Goal: Find specific page/section: Find specific page/section

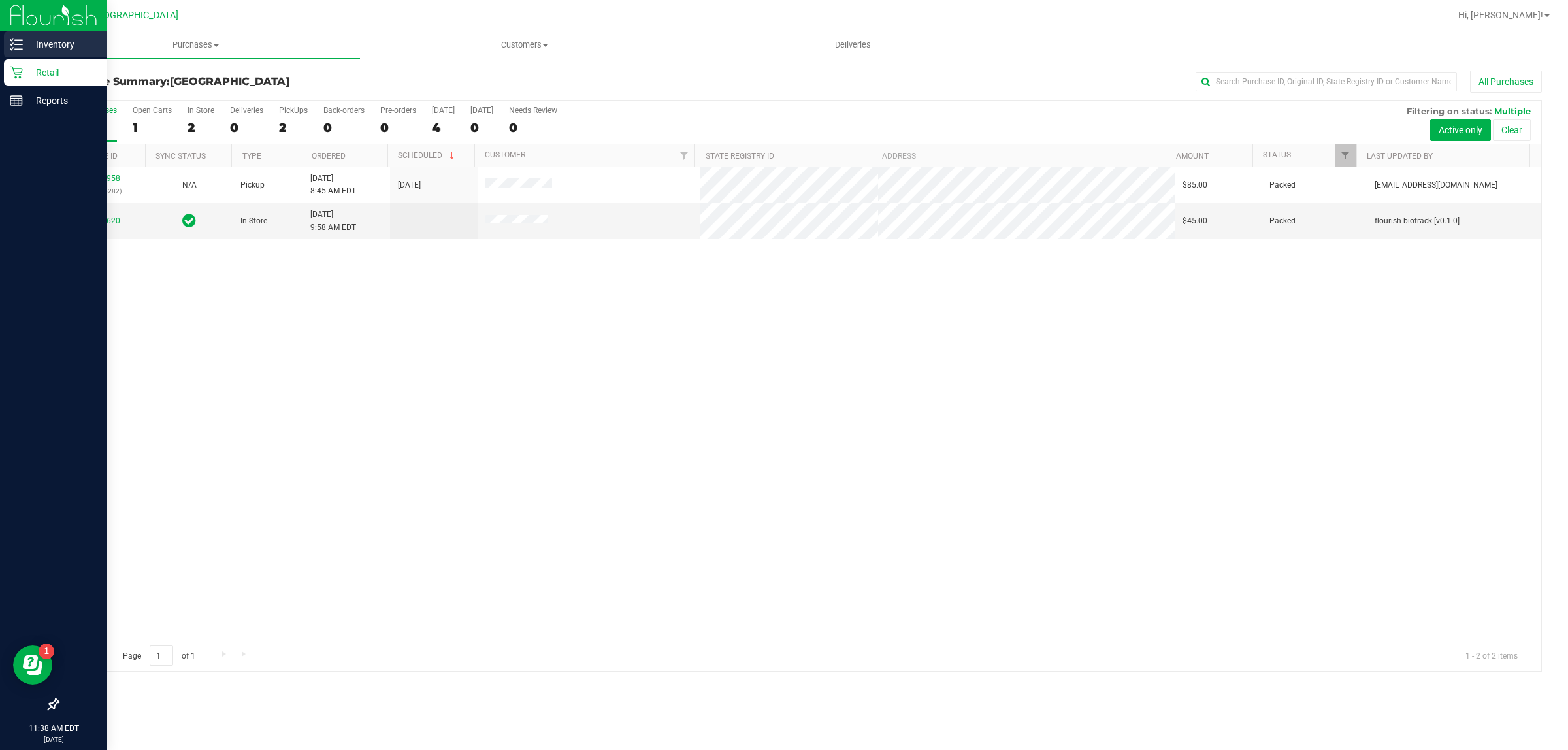
click at [53, 54] on div "Inventory" at bounding box center [55, 44] width 104 height 27
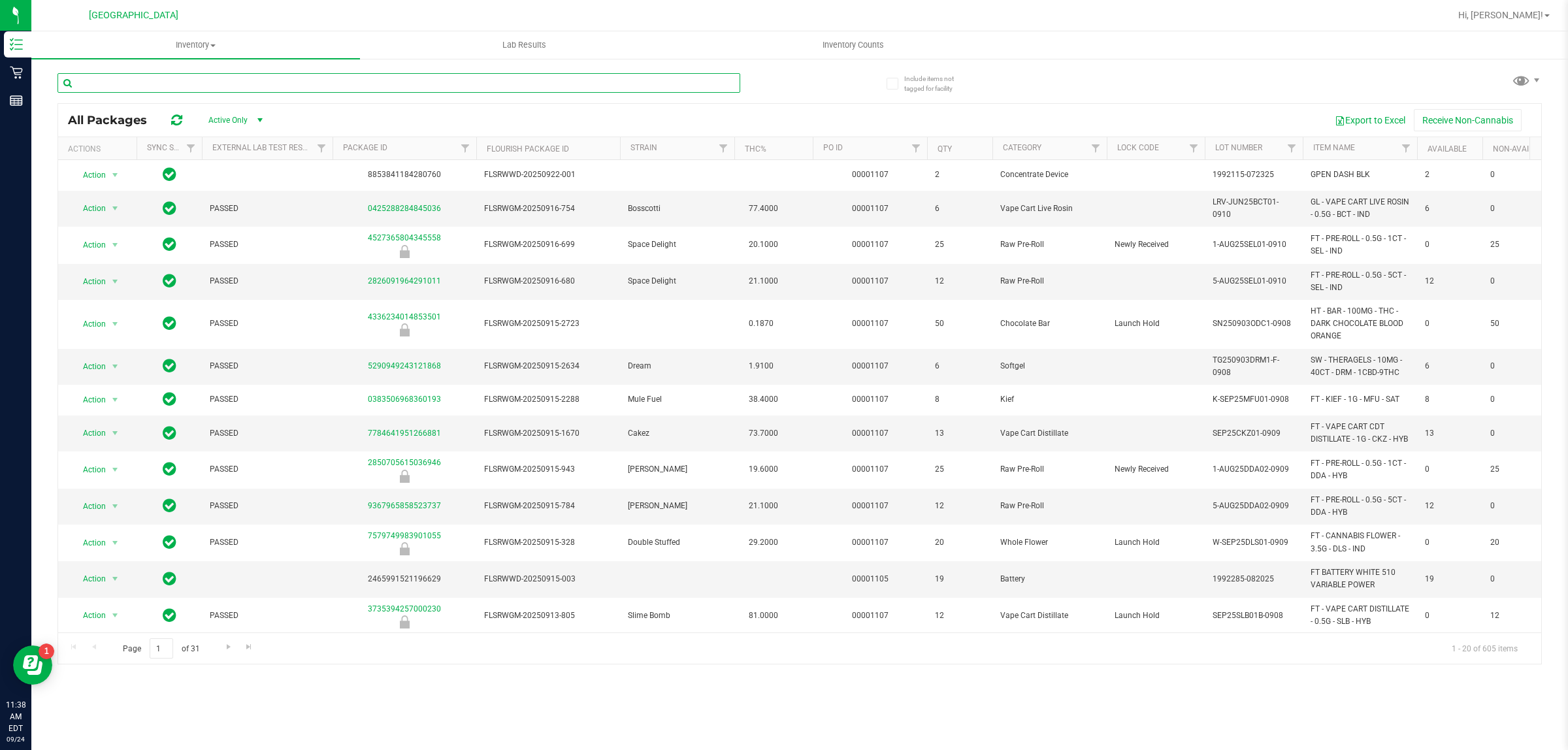
click at [233, 85] on input "text" at bounding box center [399, 83] width 683 height 19
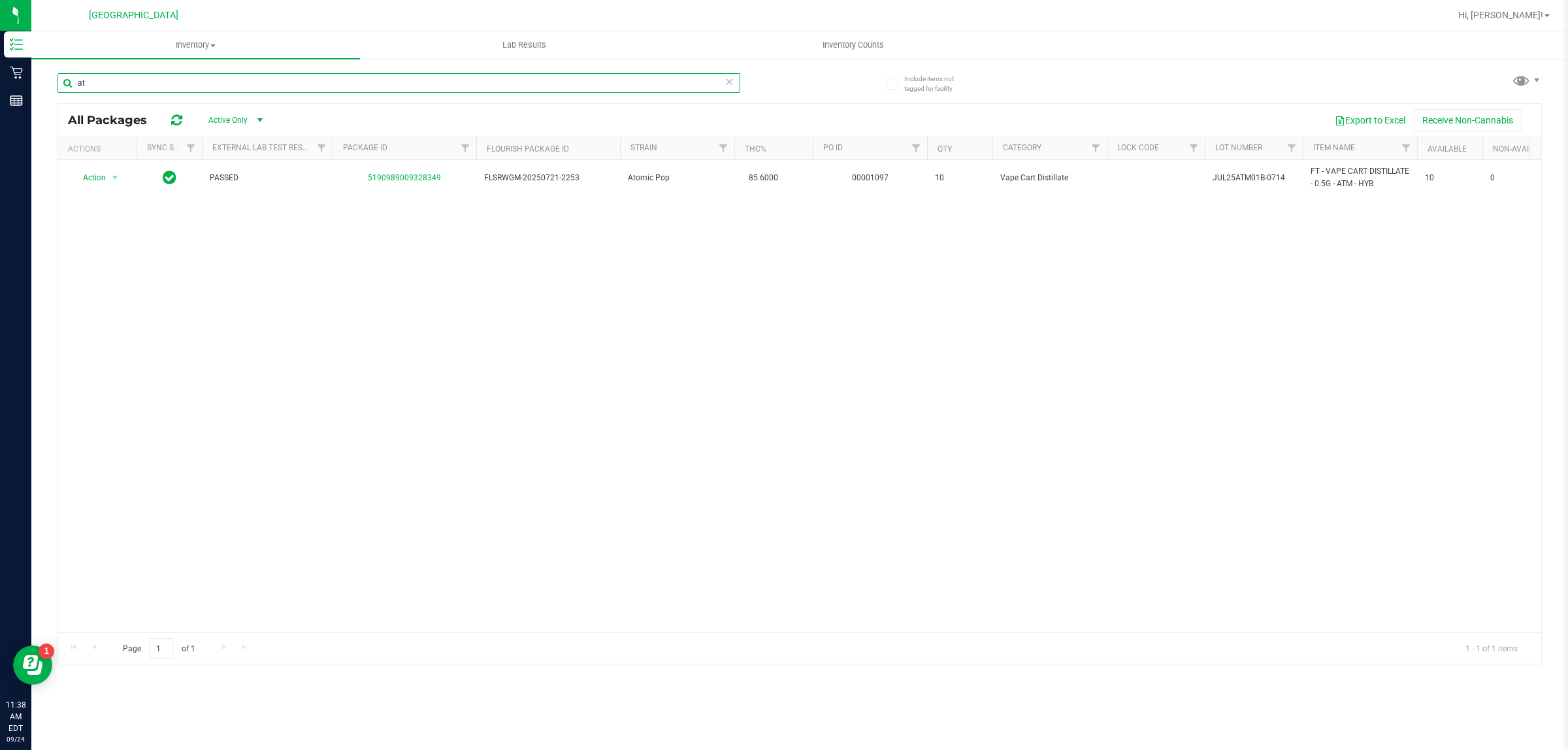
type input "a"
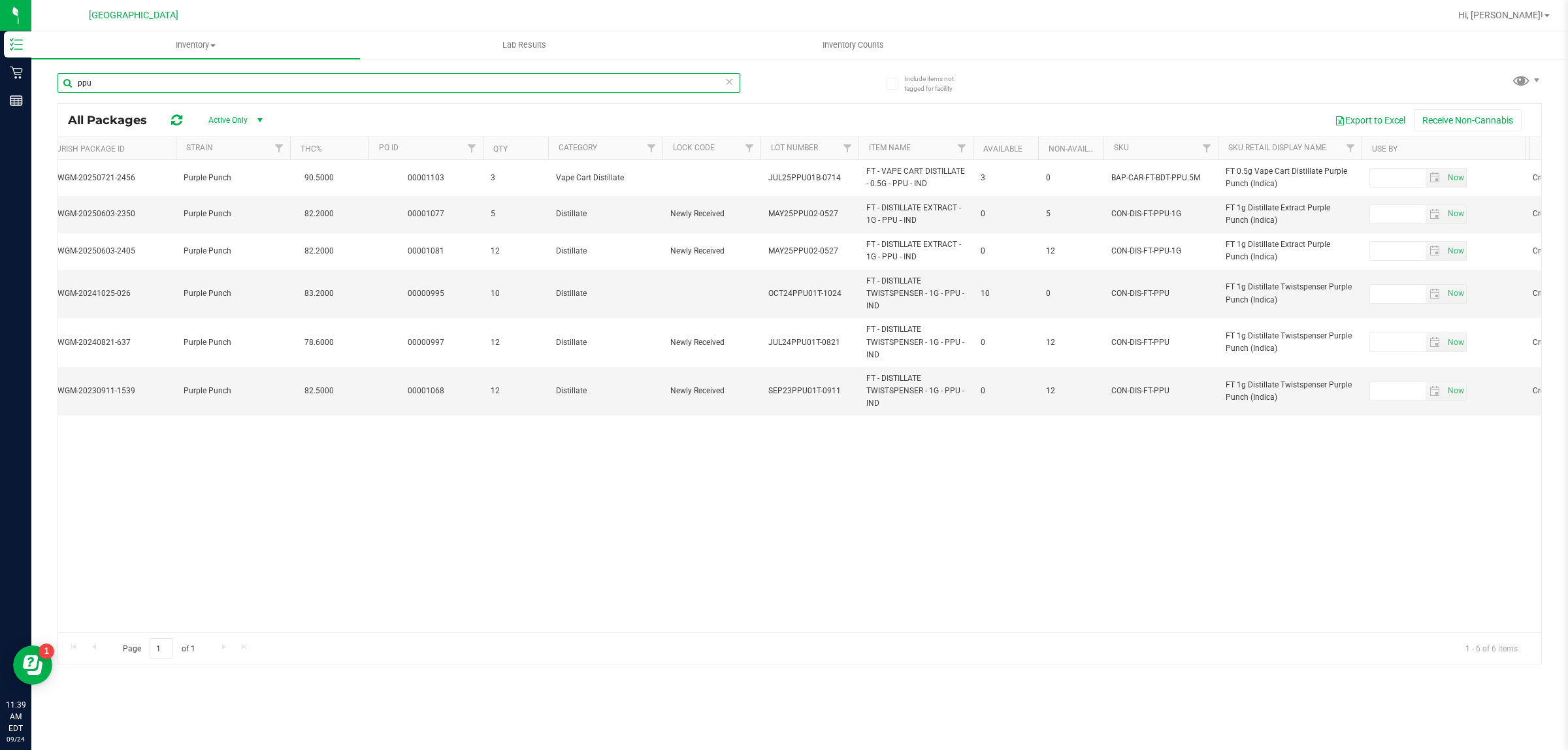
scroll to position [0, 448]
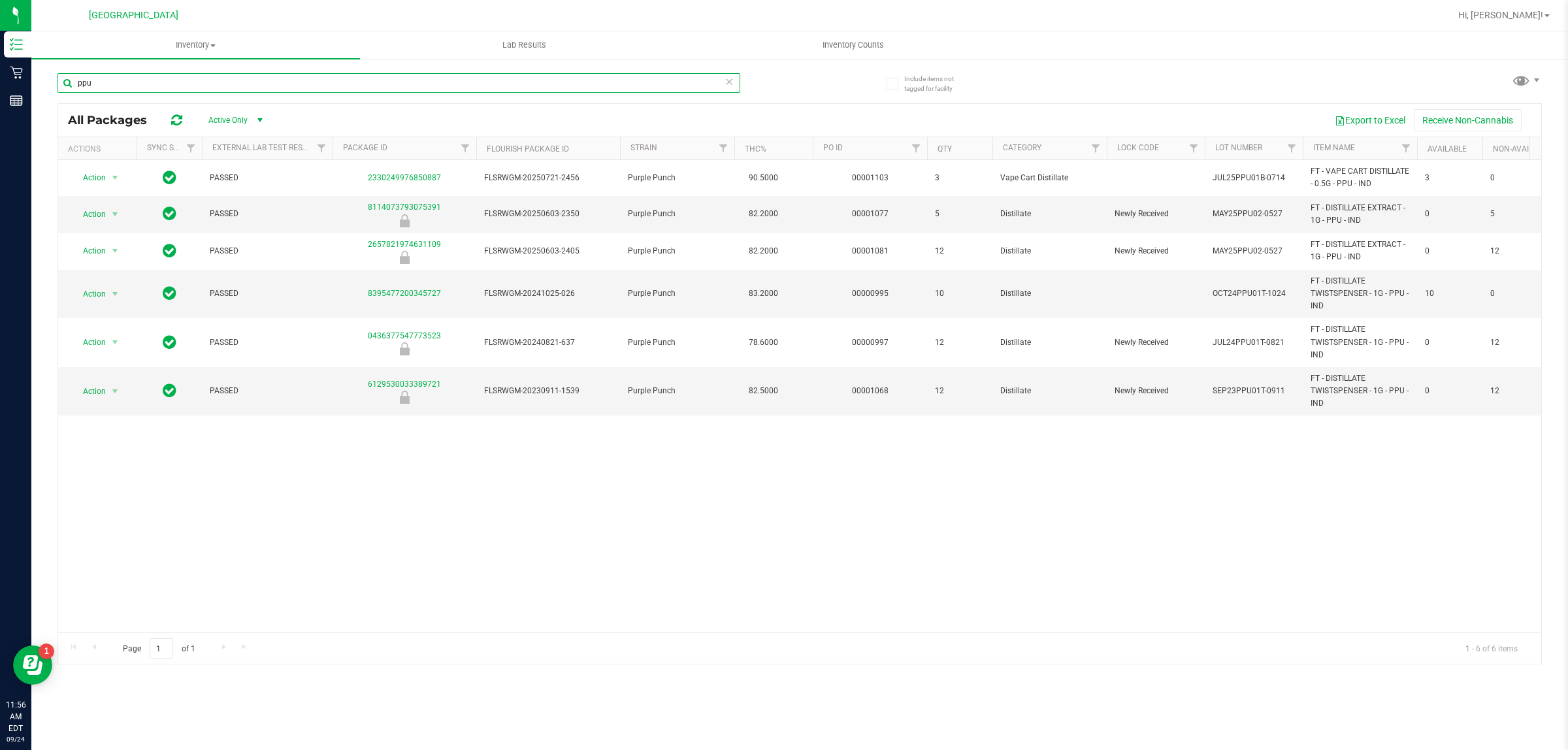
type input "ppu"
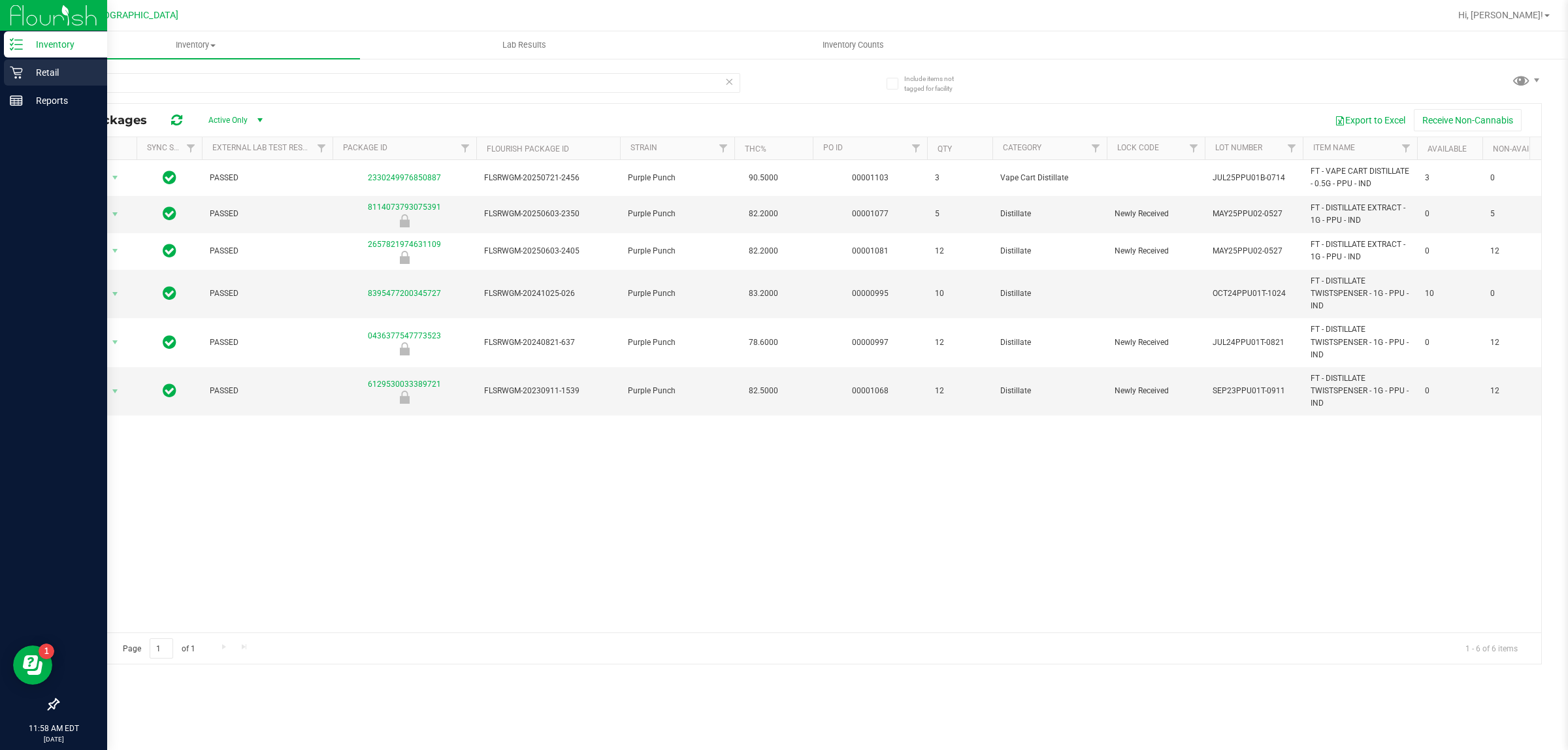
click at [19, 75] on icon at bounding box center [16, 73] width 13 height 13
